Goal: Navigation & Orientation: Find specific page/section

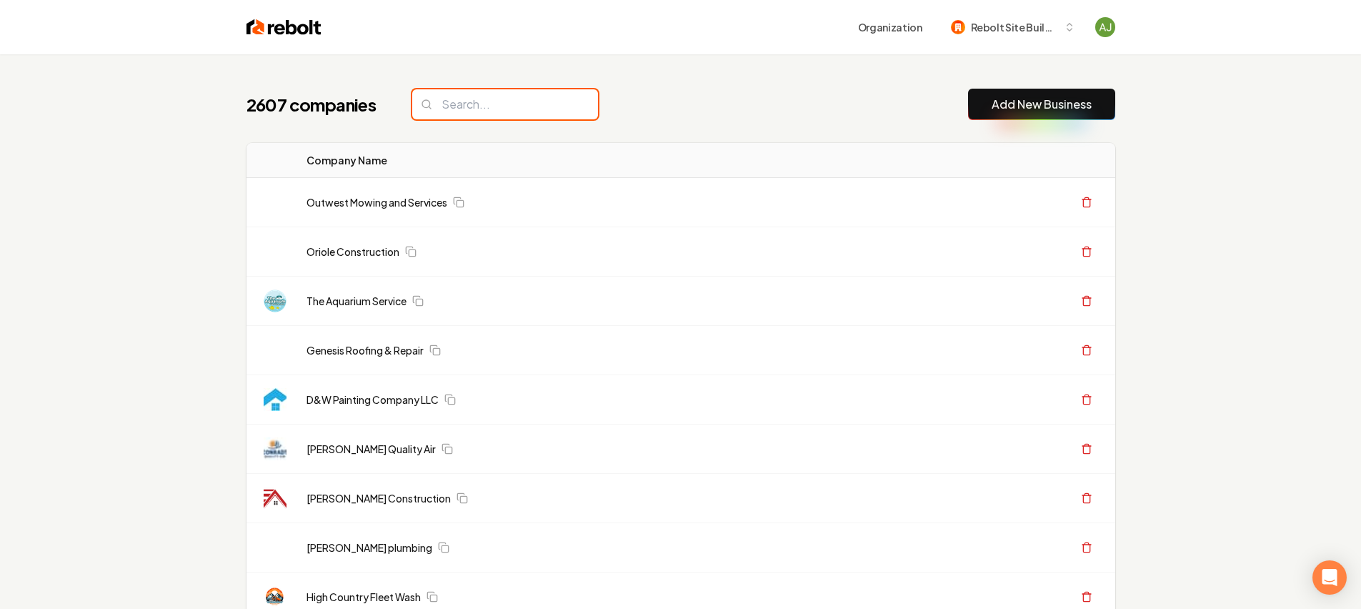
click at [480, 94] on input "search" at bounding box center [505, 104] width 186 height 30
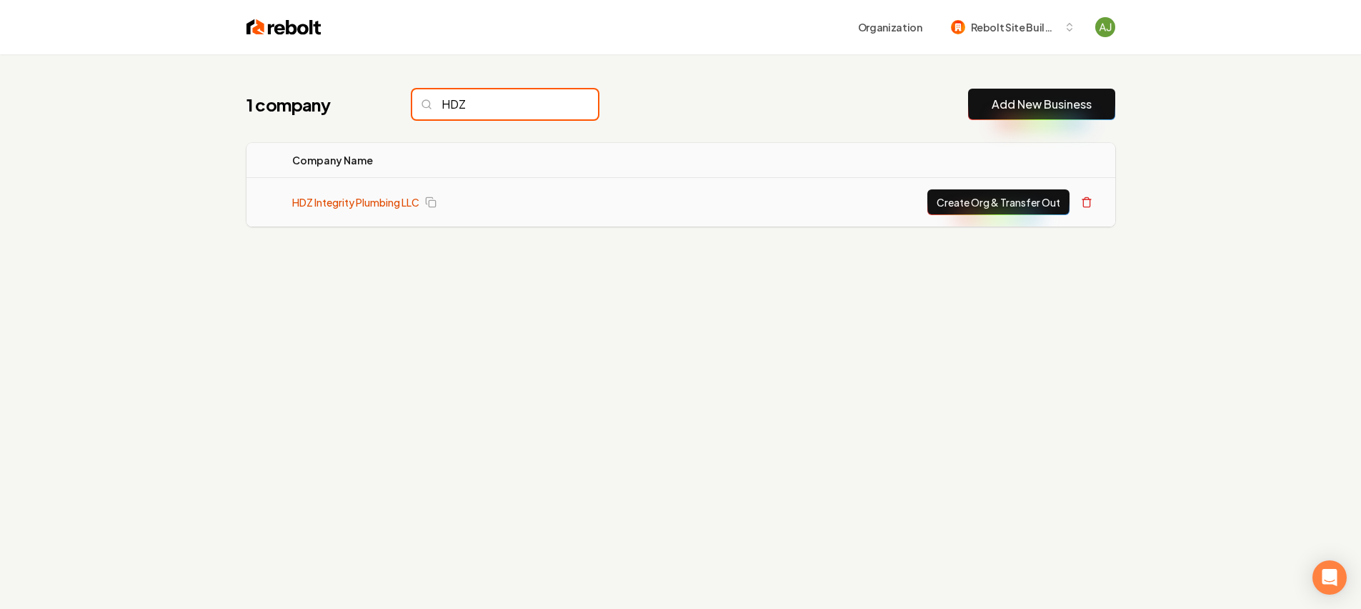
type input "HDZ"
click at [366, 196] on link "HDZ Integrity Plumbing LLC" at bounding box center [355, 202] width 127 height 14
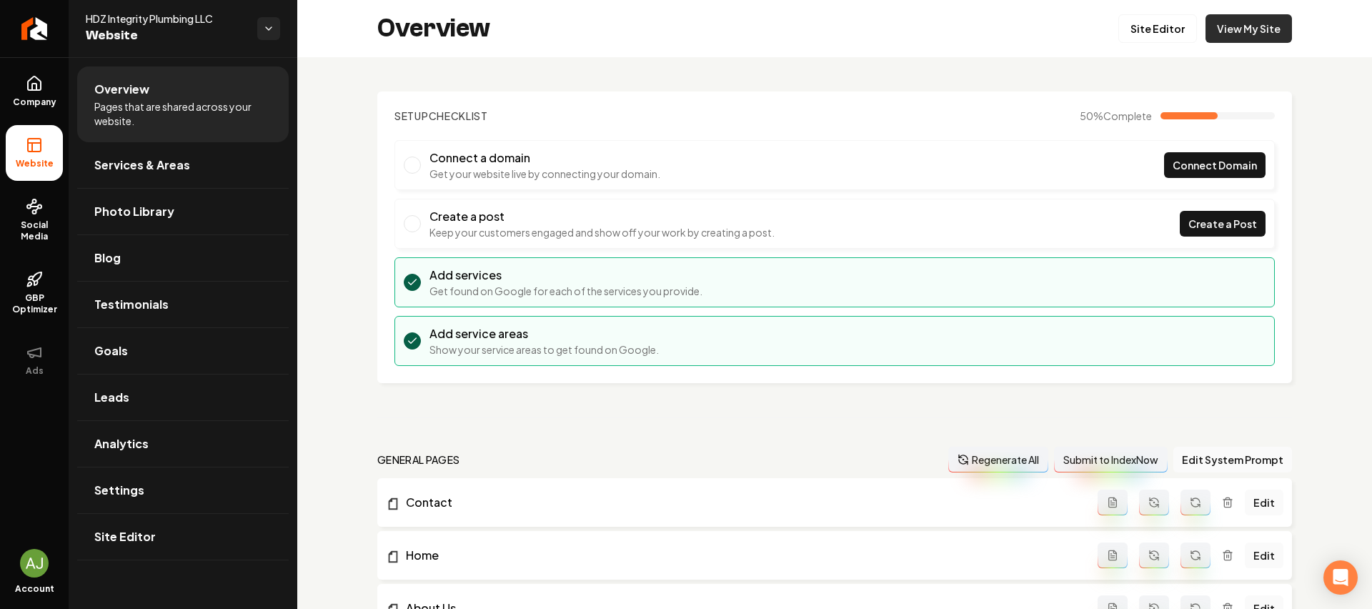
click at [1234, 41] on link "View My Site" at bounding box center [1248, 28] width 86 height 29
click at [34, 17] on icon "Return to dashboard" at bounding box center [34, 28] width 23 height 23
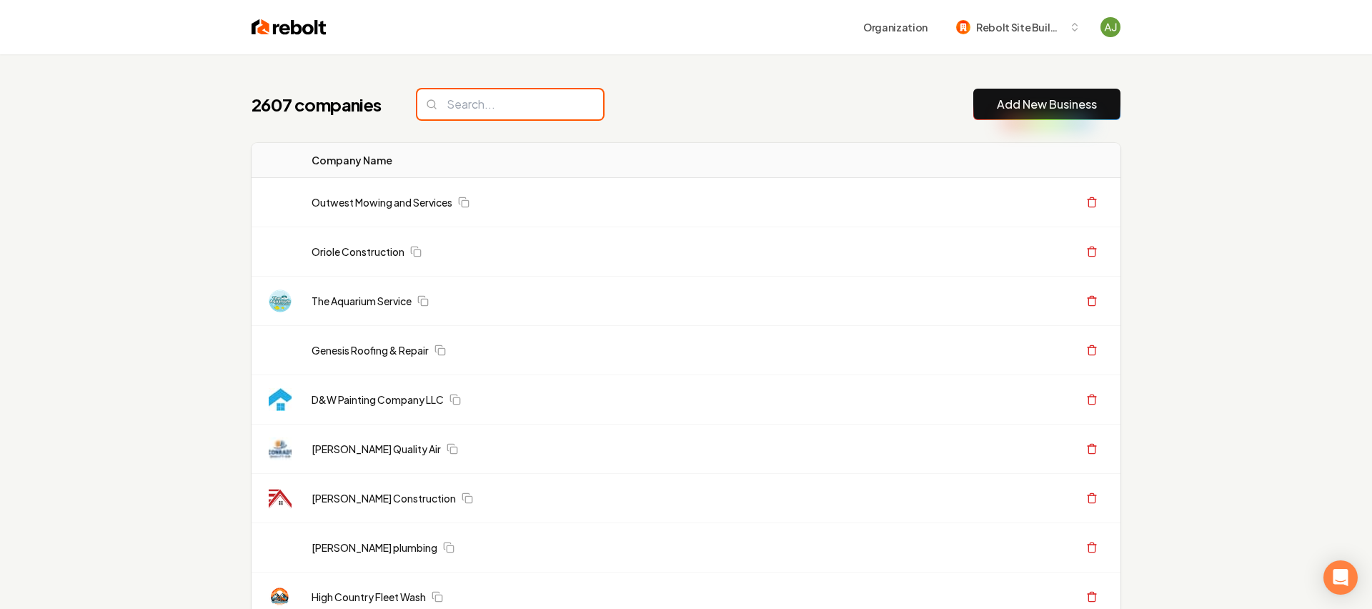
click at [481, 109] on input "search" at bounding box center [510, 104] width 186 height 30
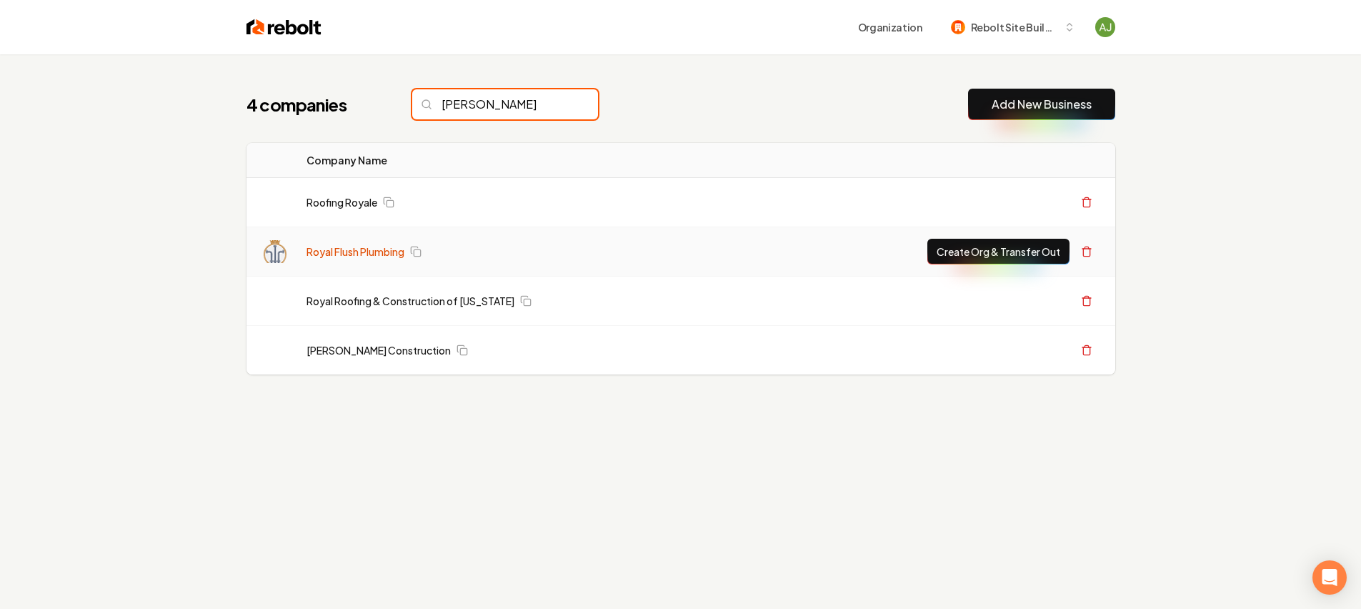
type input "[PERSON_NAME]"
click at [378, 256] on link "Royal Flush Plumbing" at bounding box center [355, 251] width 98 height 14
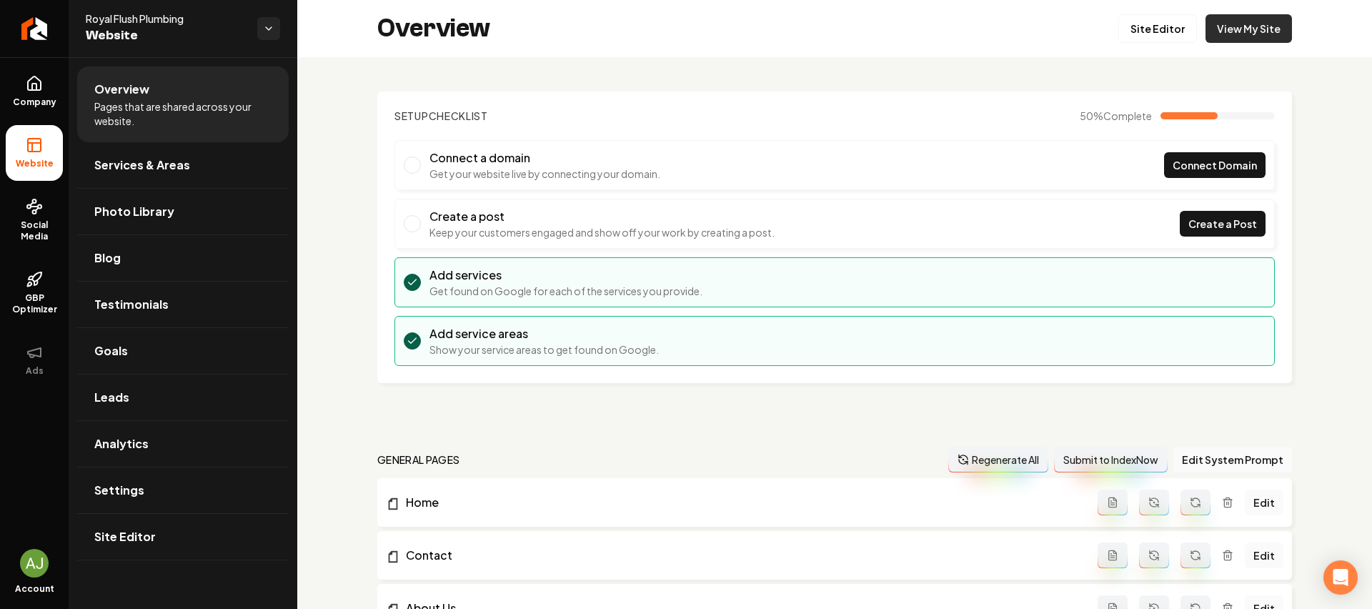
click at [1228, 37] on link "View My Site" at bounding box center [1248, 28] width 86 height 29
